Goal: Entertainment & Leisure: Consume media (video, audio)

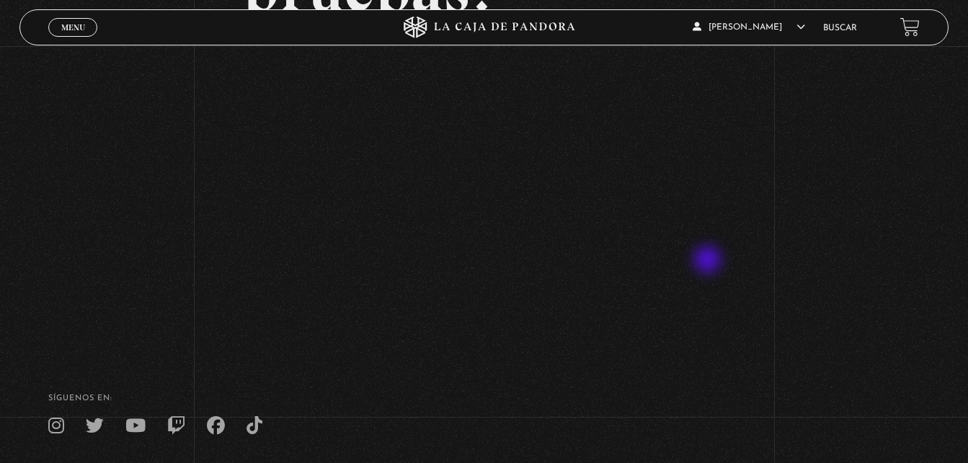
scroll to position [226, 0]
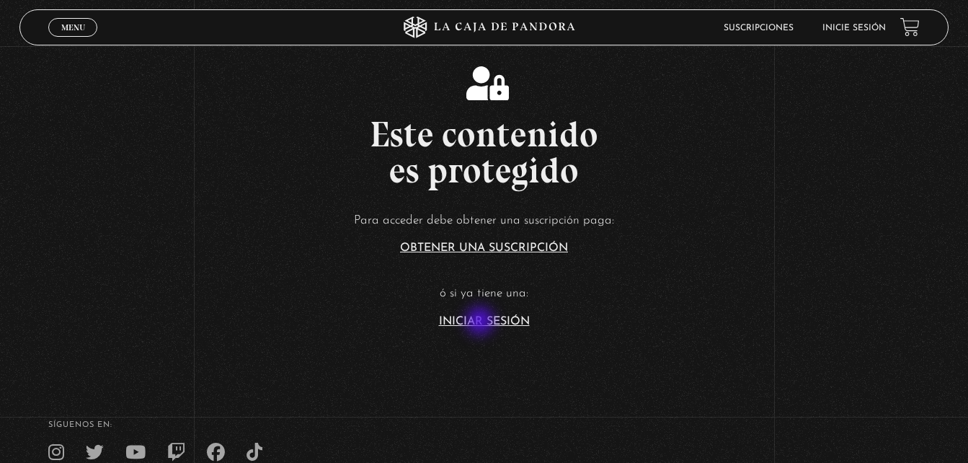
click at [482, 322] on link "Iniciar Sesión" at bounding box center [484, 322] width 91 height 12
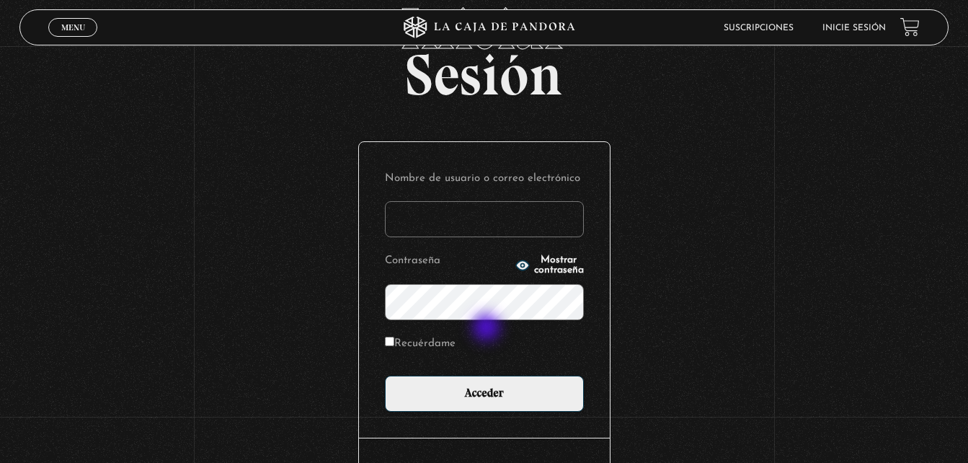
scroll to position [171, 0]
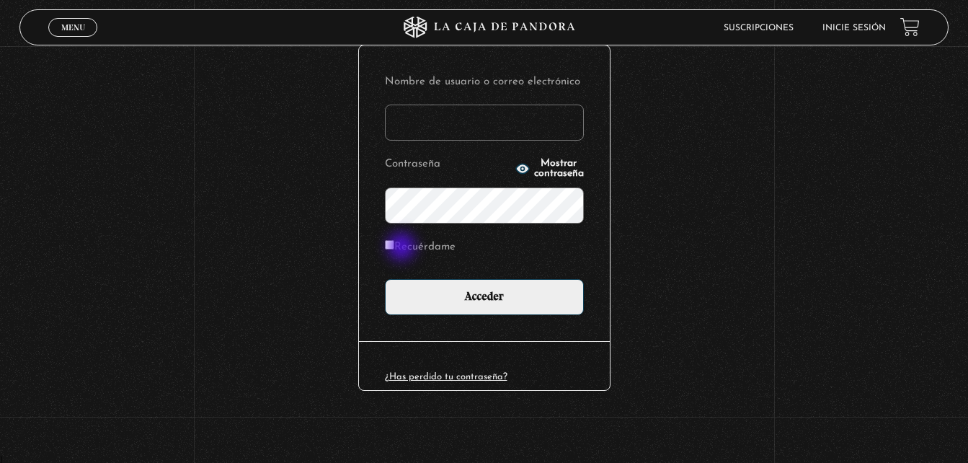
type input "fdymb09@gmail.com"
click at [403, 248] on label "Recuérdame" at bounding box center [420, 247] width 71 height 22
click at [394, 248] on input "Recuérdame" at bounding box center [389, 244] width 9 height 9
checkbox input "true"
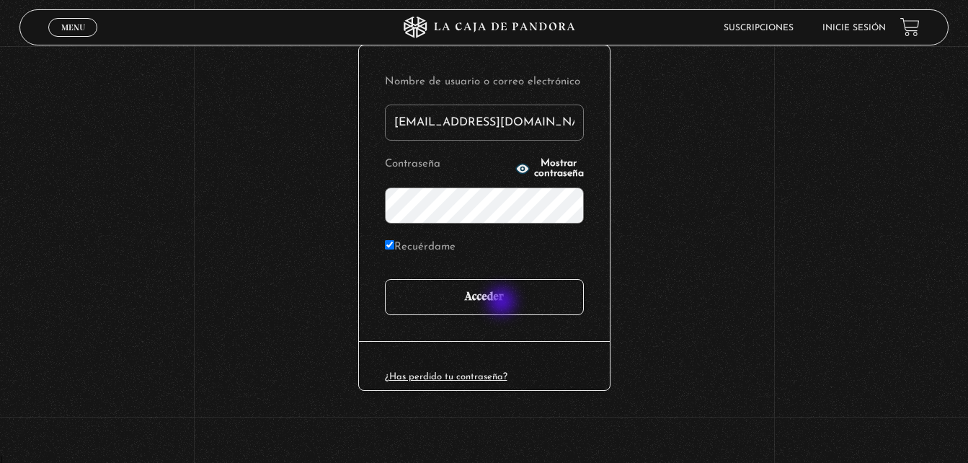
click at [503, 303] on input "Acceder" at bounding box center [484, 297] width 199 height 36
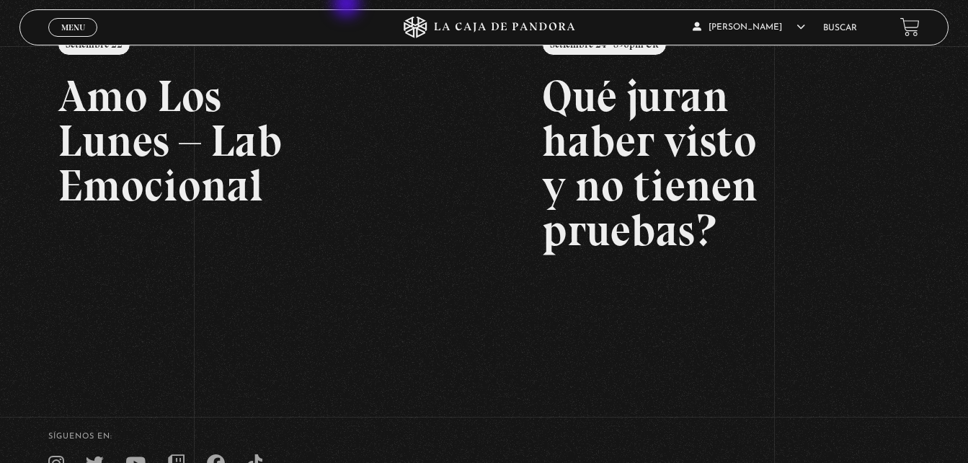
scroll to position [207, 0]
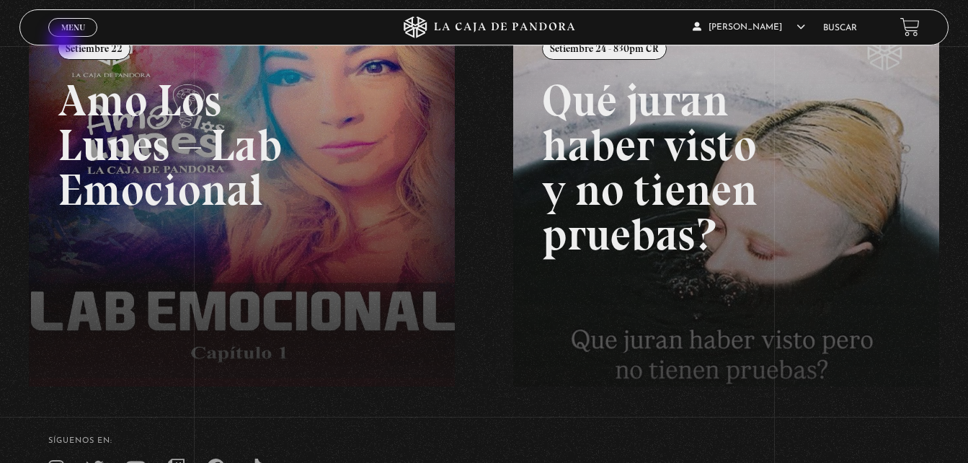
click at [68, 34] on link "Menu Cerrar" at bounding box center [72, 27] width 49 height 19
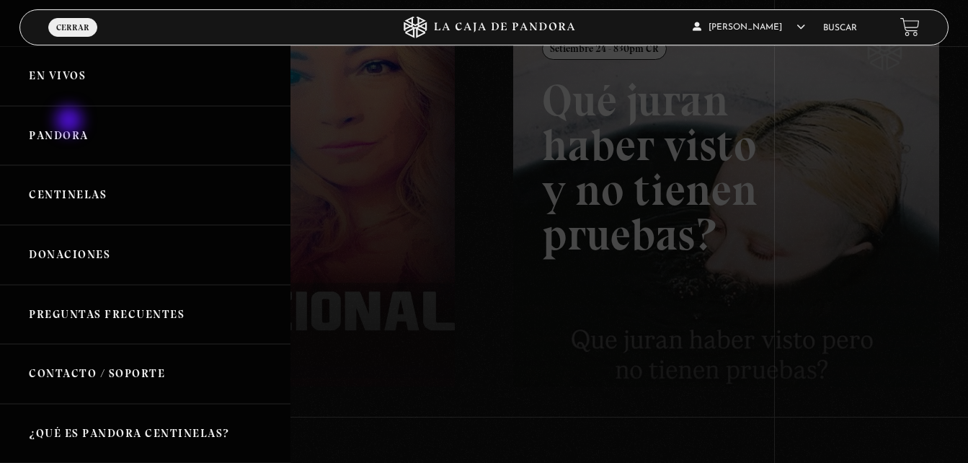
click at [71, 122] on link "Pandora" at bounding box center [145, 136] width 291 height 60
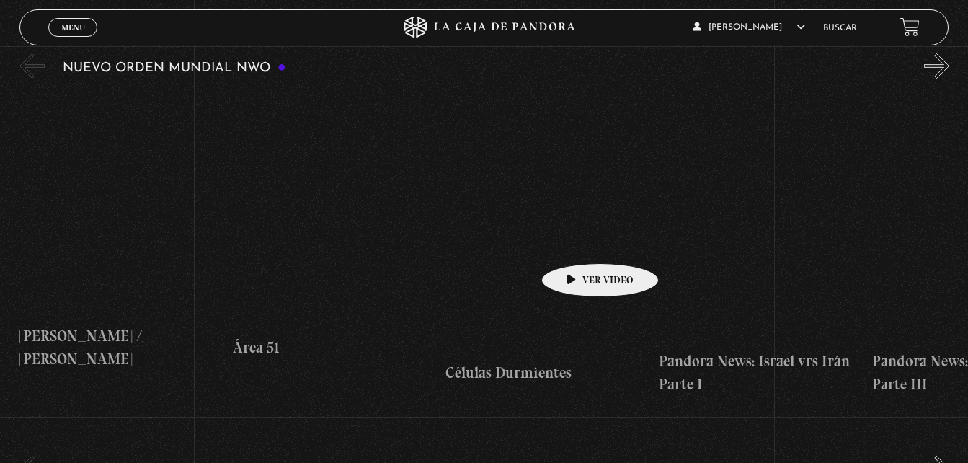
scroll to position [937, 0]
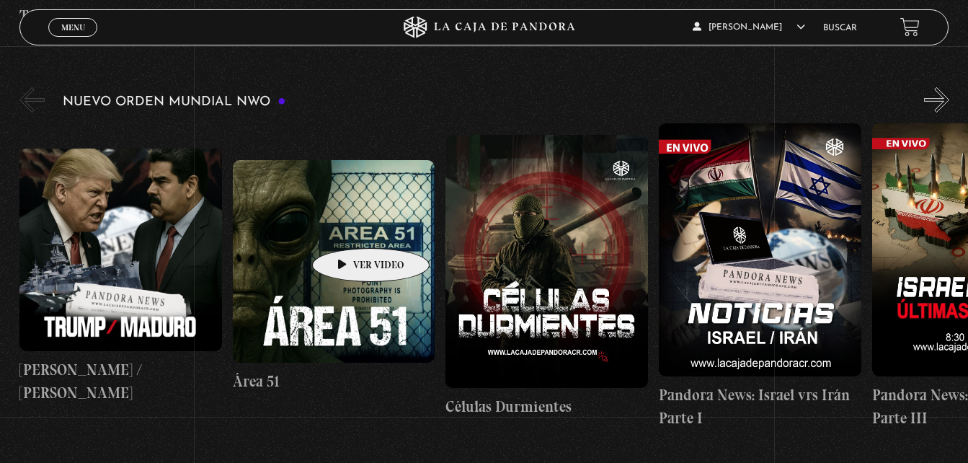
click at [345, 222] on figure at bounding box center [334, 261] width 203 height 203
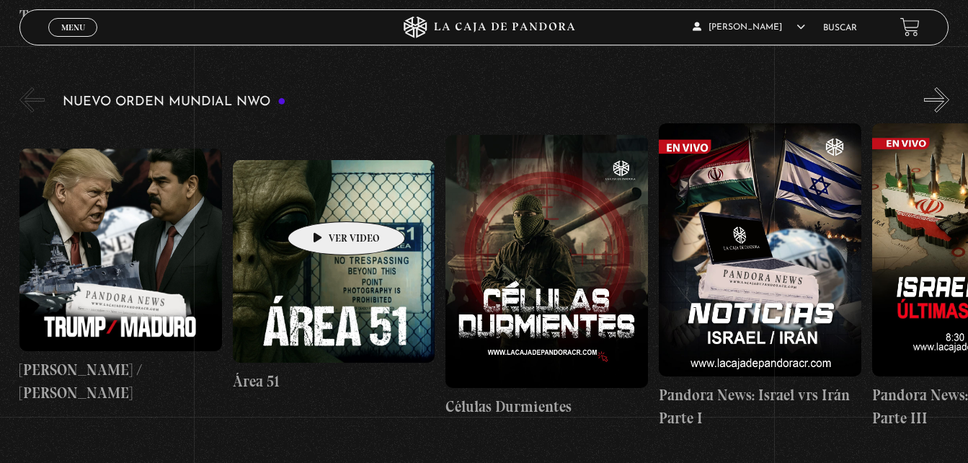
click at [324, 200] on figure at bounding box center [334, 261] width 203 height 203
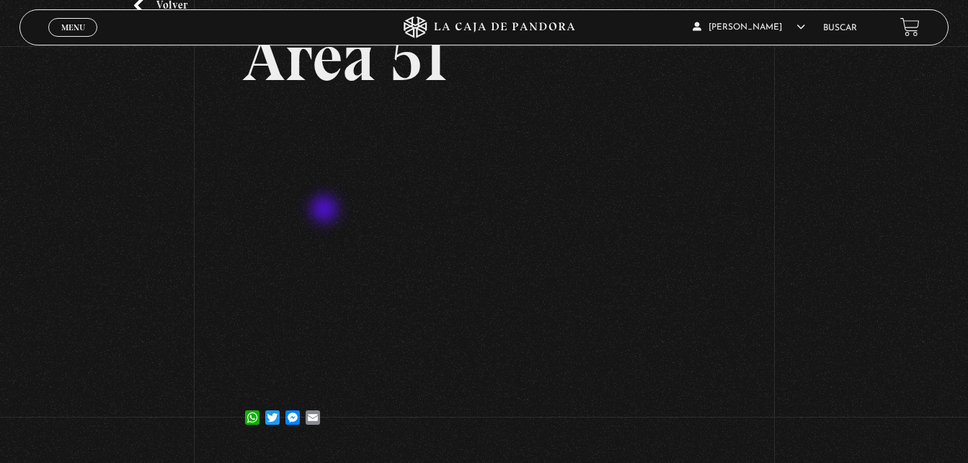
scroll to position [72, 0]
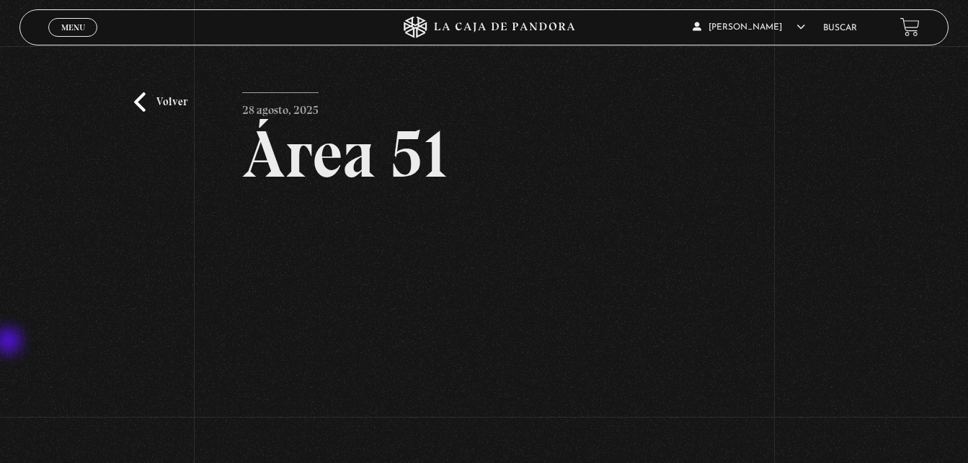
scroll to position [72, 0]
